Goal: Find contact information: Find contact information

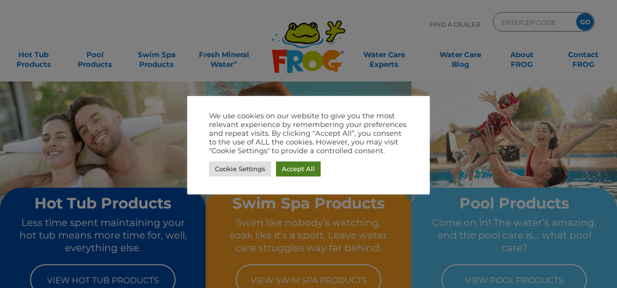
click at [293, 163] on link "Accept All" at bounding box center [298, 168] width 45 height 15
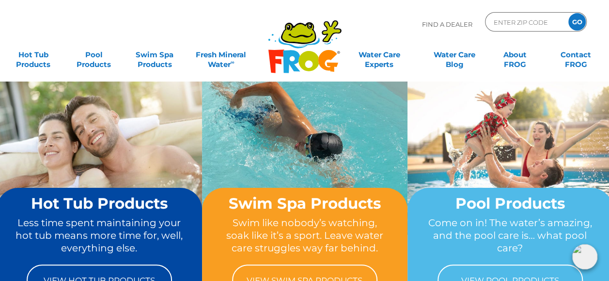
scroll to position [48, 0]
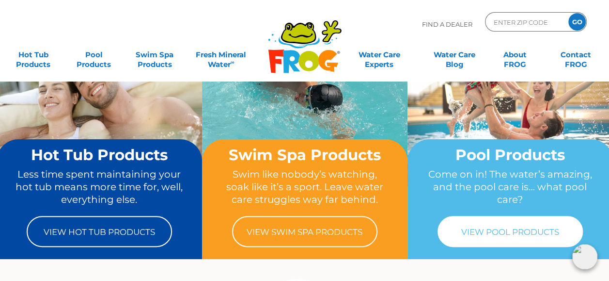
click at [472, 228] on link "View Pool Products" at bounding box center [510, 231] width 145 height 31
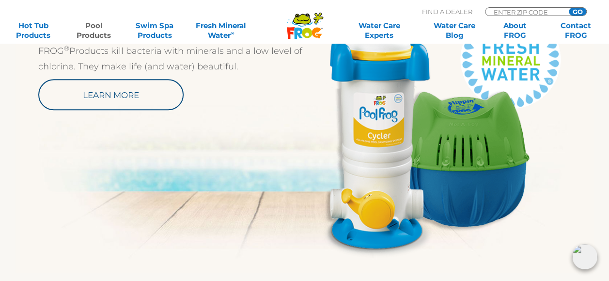
scroll to position [541, 0]
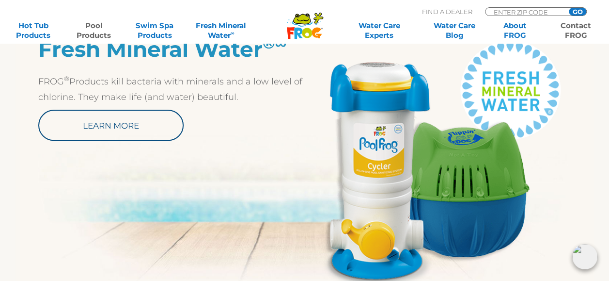
click at [573, 32] on link "Contact FROG" at bounding box center [576, 30] width 47 height 19
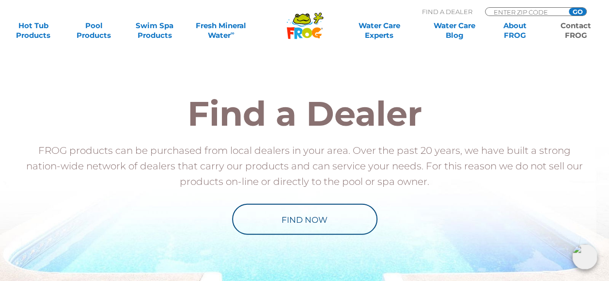
scroll to position [1094, 0]
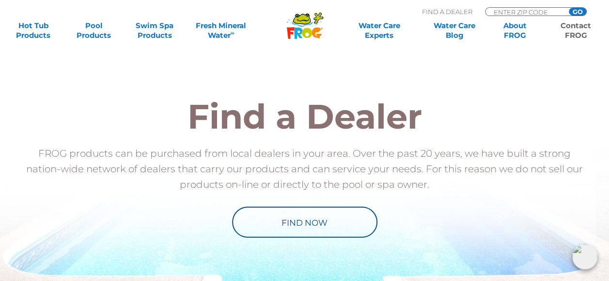
click at [580, 30] on link "Contact FROG" at bounding box center [576, 30] width 47 height 19
